Goal: Navigation & Orientation: Find specific page/section

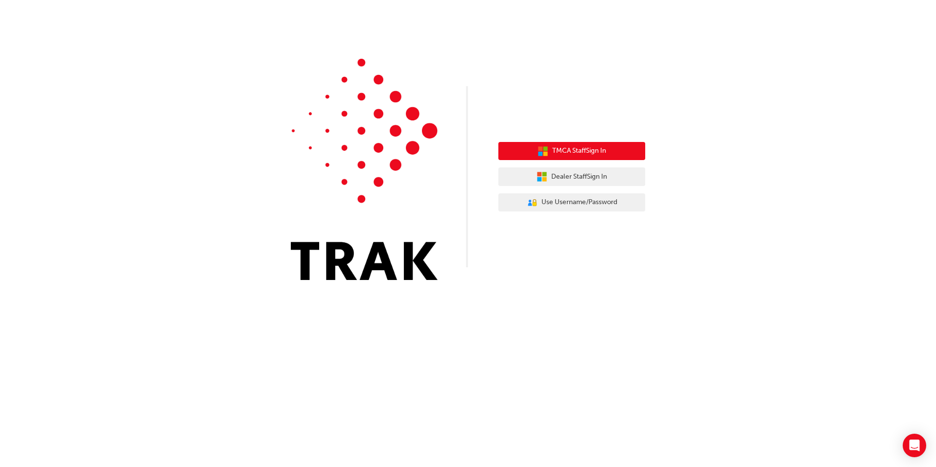
click at [546, 153] on icon "button" at bounding box center [543, 151] width 11 height 11
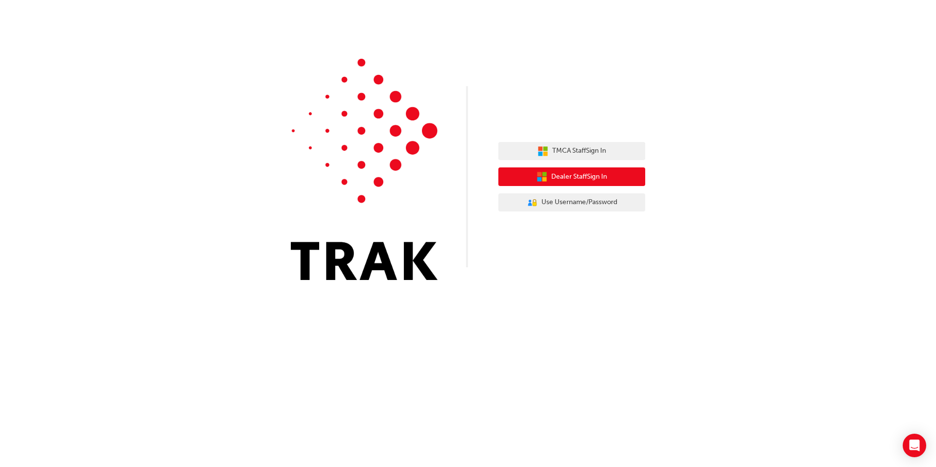
click at [588, 180] on span "Dealer Staff Sign In" at bounding box center [579, 176] width 56 height 11
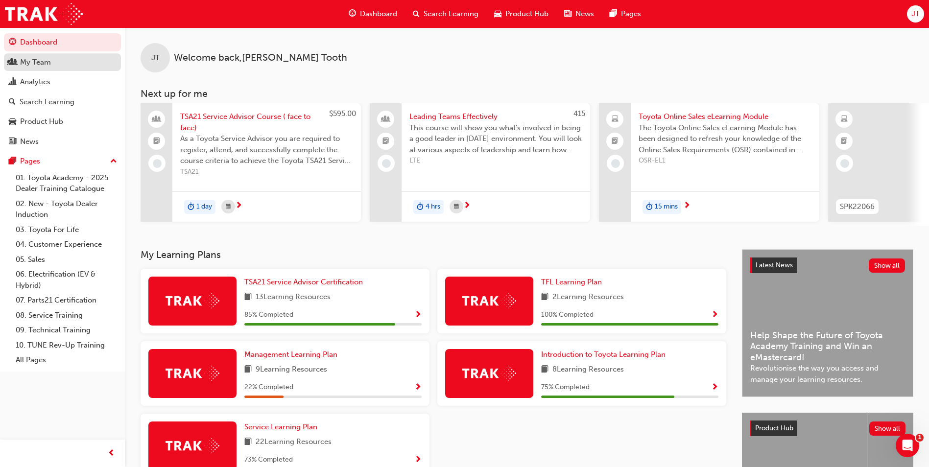
click at [54, 59] on div "My Team" at bounding box center [62, 62] width 107 height 12
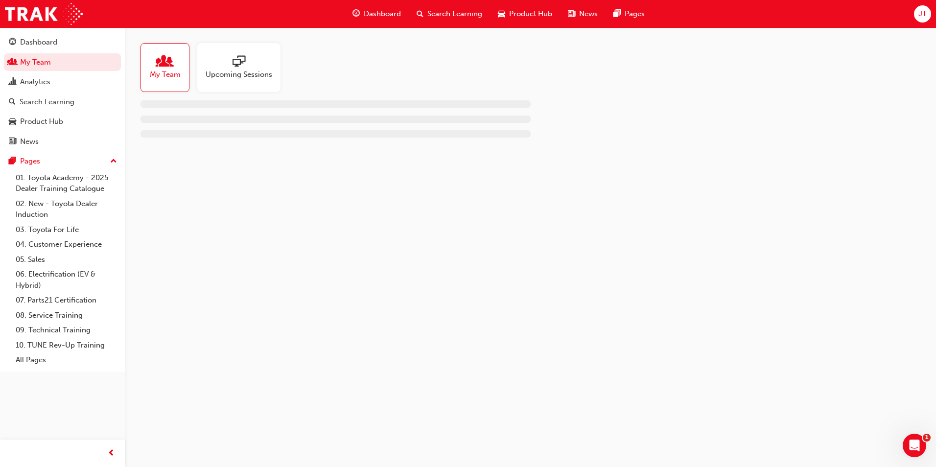
click at [236, 79] on span "Upcoming Sessions" at bounding box center [239, 74] width 67 height 11
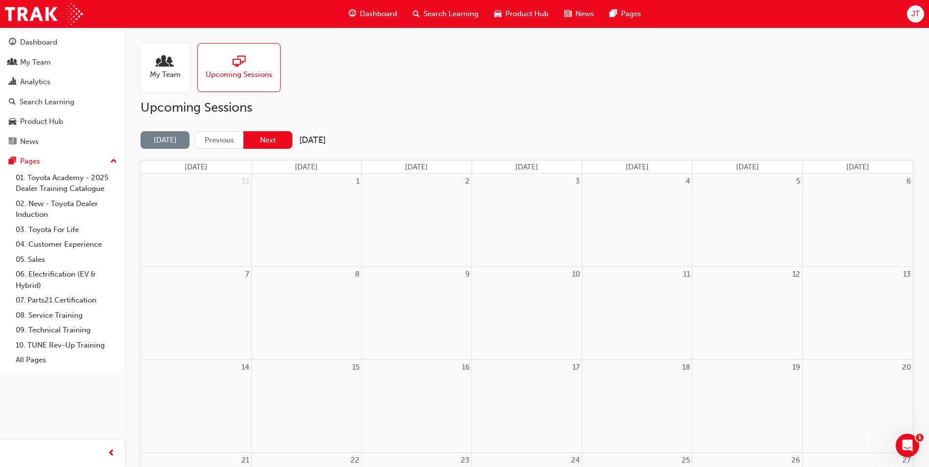
click at [268, 138] on button "Next" at bounding box center [267, 140] width 49 height 18
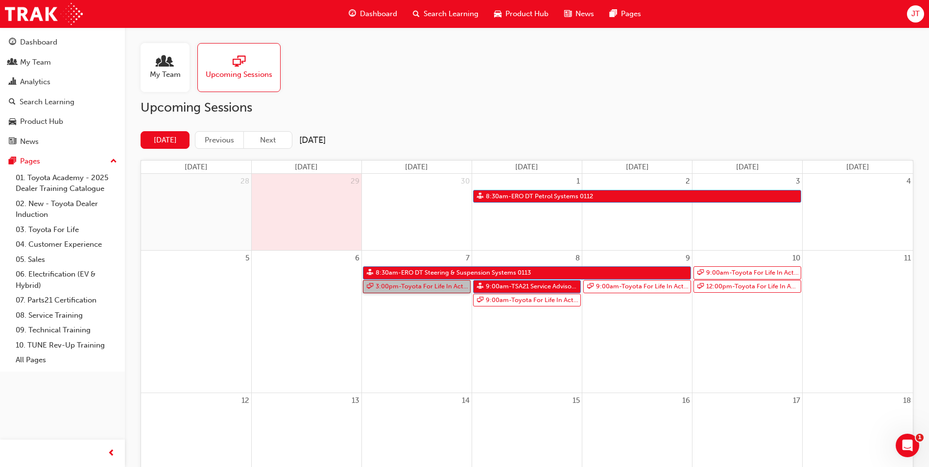
click at [443, 286] on link "3:00pm - Toyota For Life In Action - Virtual Classroom" at bounding box center [417, 286] width 108 height 13
